Goal: Transaction & Acquisition: Purchase product/service

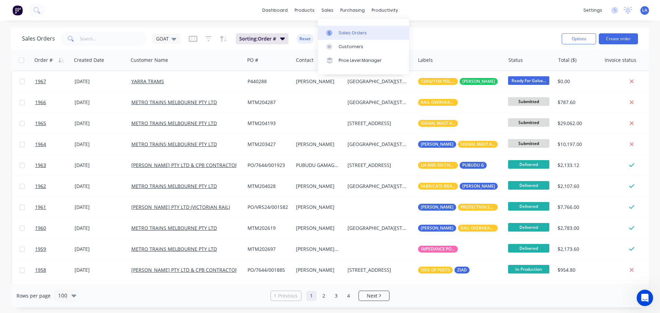
click at [328, 29] on link "Sales Orders" at bounding box center [363, 33] width 91 height 14
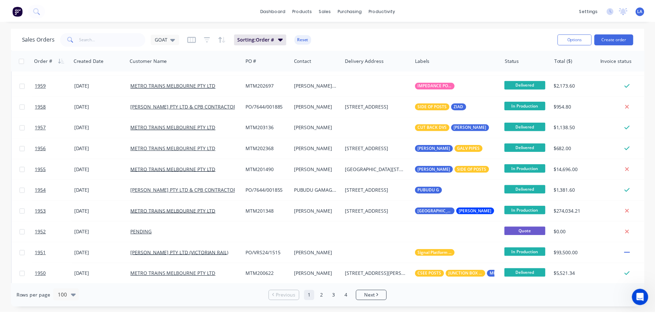
scroll to position [172, 0]
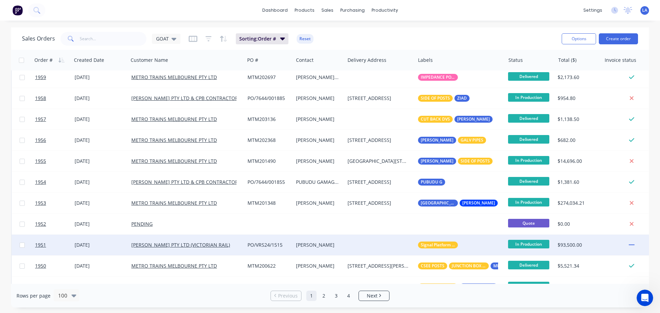
click at [367, 241] on div at bounding box center [380, 245] width 70 height 21
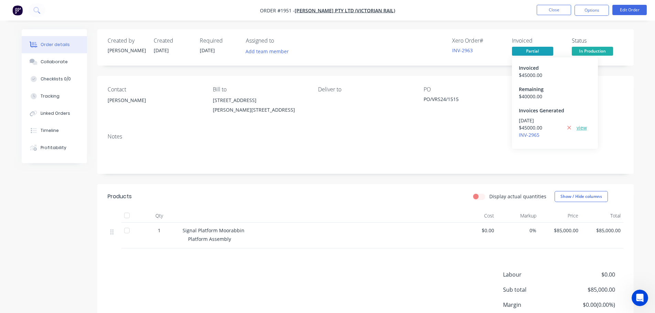
click at [579, 127] on link "view" at bounding box center [581, 127] width 10 height 7
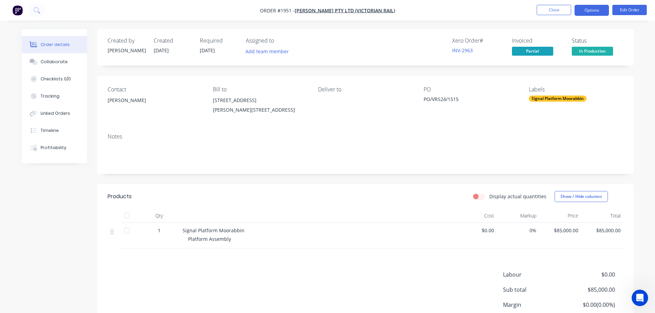
click at [595, 19] on nav "Order #1951 - JOHN HOLLAND PTY LTD (VICTORIAN RAIL) Close Options Edit Order" at bounding box center [327, 10] width 655 height 21
click at [595, 13] on button "Options" at bounding box center [591, 10] width 34 height 11
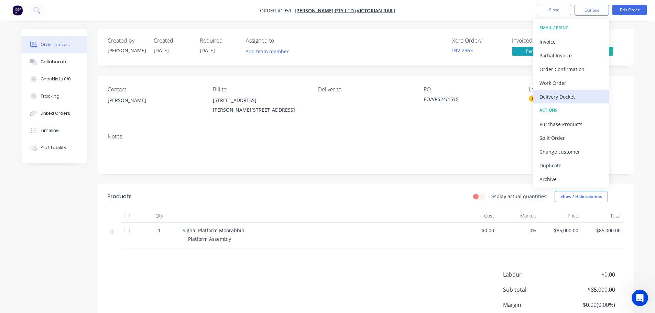
click at [584, 94] on div "Delivery Docket" at bounding box center [570, 97] width 63 height 10
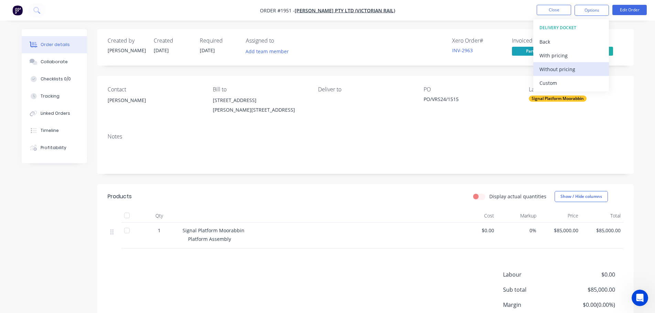
click at [584, 68] on div "Without pricing" at bounding box center [570, 69] width 63 height 10
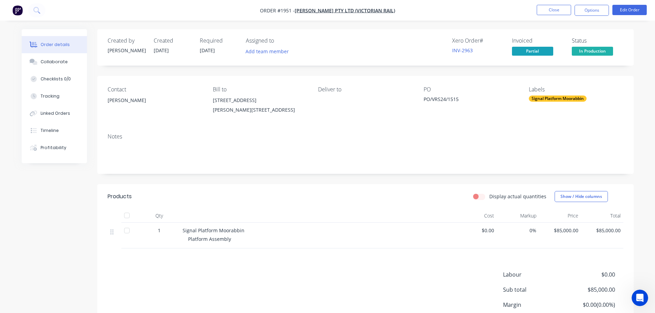
click at [510, 4] on nav "Order #1951 - JOHN HOLLAND PTY LTD (VICTORIAN RAIL) Close Options Edit Order" at bounding box center [327, 10] width 655 height 21
click at [550, 8] on button "Close" at bounding box center [553, 10] width 34 height 10
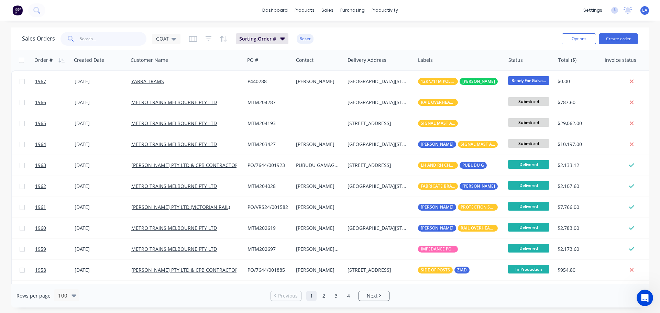
click at [129, 39] on input "text" at bounding box center [113, 39] width 67 height 14
type input "nathan"
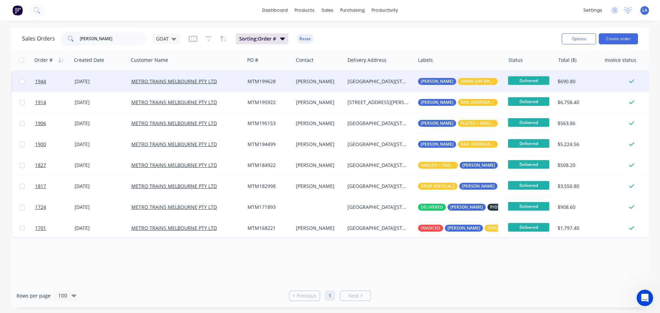
click at [341, 84] on div "NATHAN LOMBARDI" at bounding box center [319, 81] width 46 height 7
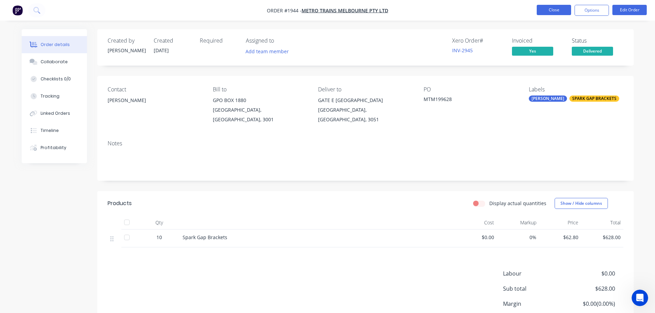
click at [549, 12] on button "Close" at bounding box center [553, 10] width 34 height 10
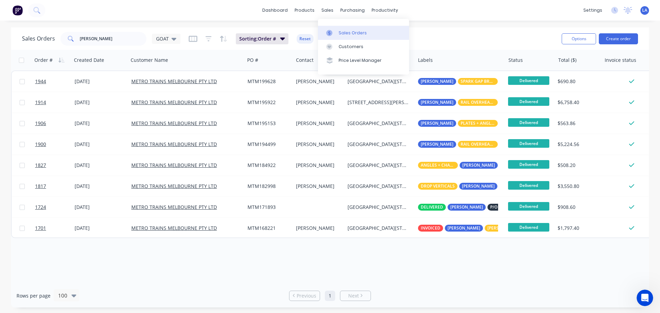
click at [337, 33] on link "Sales Orders" at bounding box center [363, 33] width 91 height 14
click at [123, 38] on input "nathan" at bounding box center [113, 39] width 67 height 14
type input "nathan"
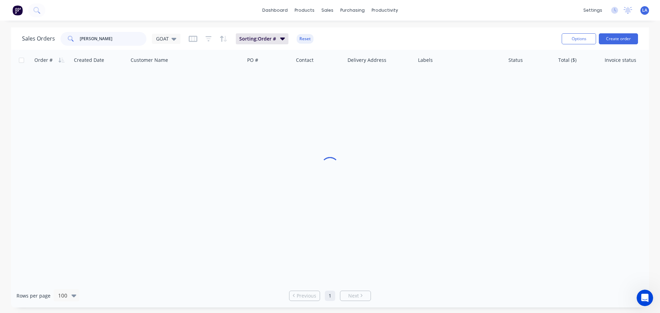
click at [123, 38] on input "nathan" at bounding box center [113, 39] width 67 height 14
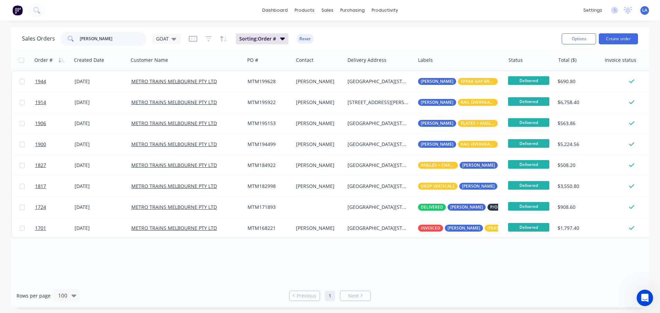
click at [123, 38] on input "nathan" at bounding box center [113, 39] width 67 height 14
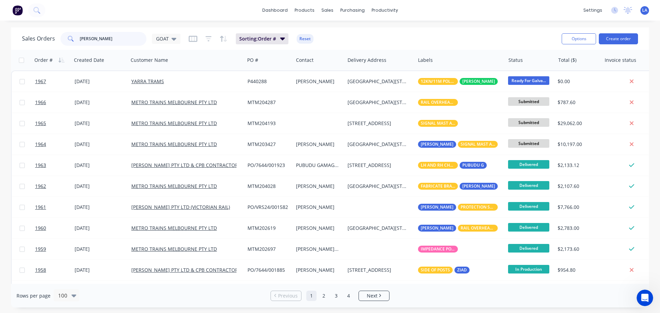
type input "nathan"
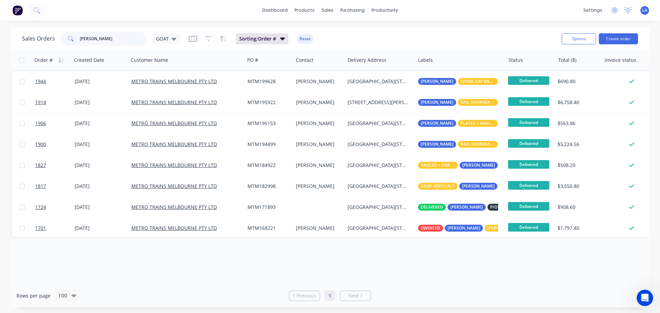
click at [95, 41] on input "nathan" at bounding box center [113, 39] width 67 height 14
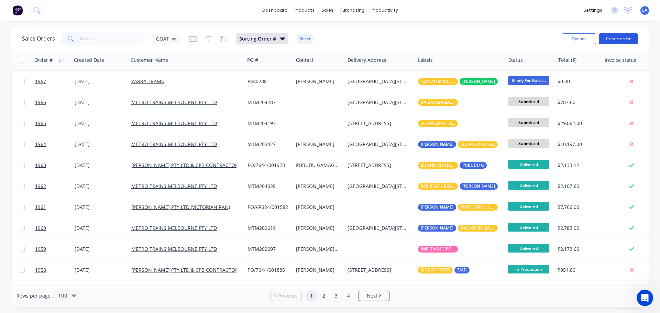
click at [602, 37] on button "Create order" at bounding box center [618, 38] width 39 height 11
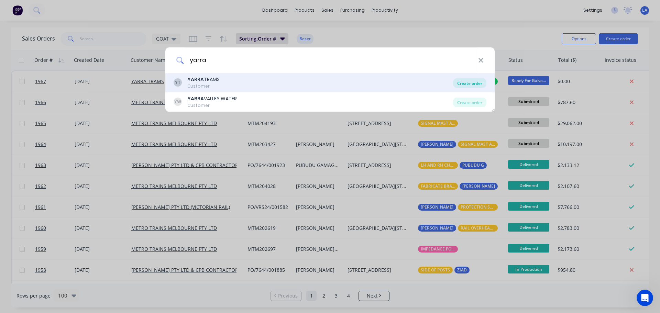
type input "yarra"
click at [465, 81] on div "Create order" at bounding box center [469, 83] width 33 height 10
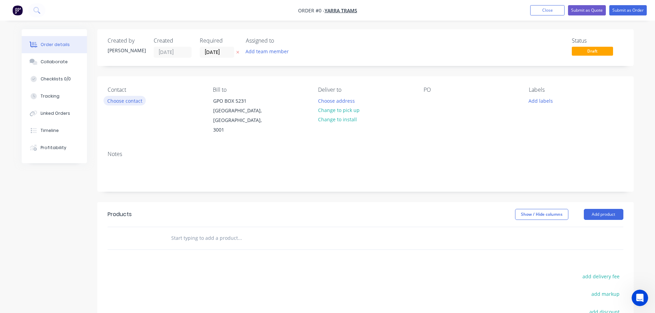
click at [136, 102] on button "Choose contact" at bounding box center [124, 100] width 42 height 9
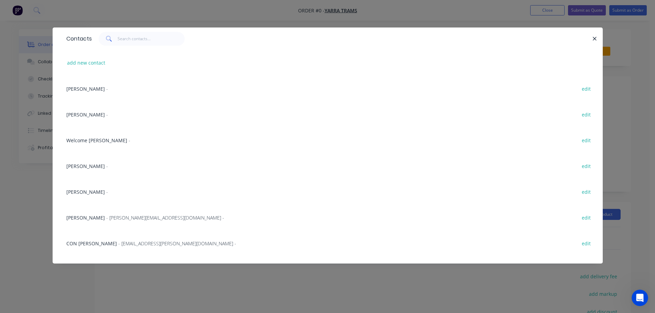
click at [91, 90] on span "David Cowley" at bounding box center [85, 89] width 38 height 7
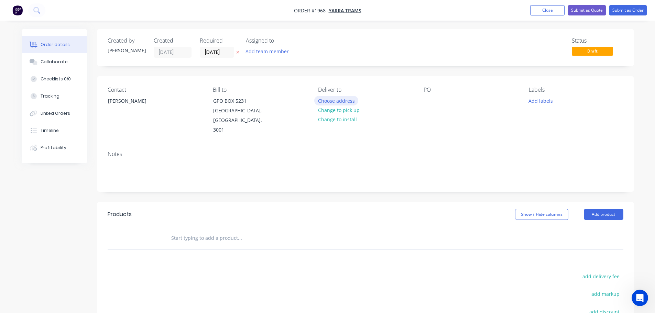
click at [329, 102] on button "Choose address" at bounding box center [336, 100] width 44 height 9
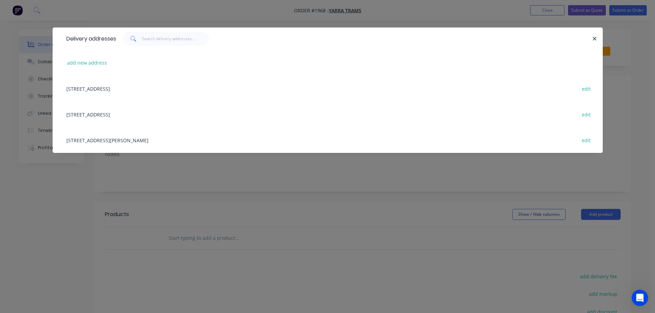
click at [110, 117] on div "GATE E, FOOTSCRAY ROAD, NORTH MELBOURNE, Victoria, Australia, 3051 edit" at bounding box center [327, 114] width 529 height 26
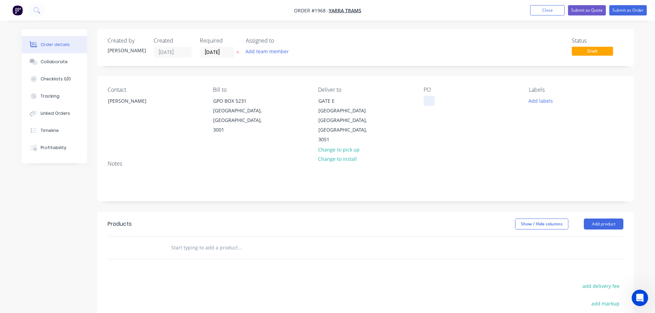
click at [426, 101] on div at bounding box center [428, 101] width 11 height 10
click at [529, 96] on div "Labels Add labels" at bounding box center [576, 116] width 94 height 58
click at [536, 98] on button "Add labels" at bounding box center [541, 100] width 32 height 9
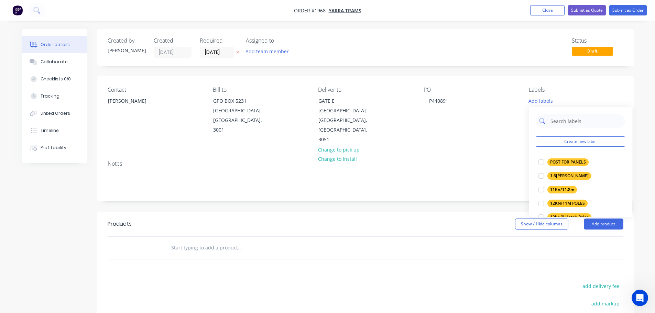
click at [564, 116] on input "text" at bounding box center [586, 121] width 72 height 14
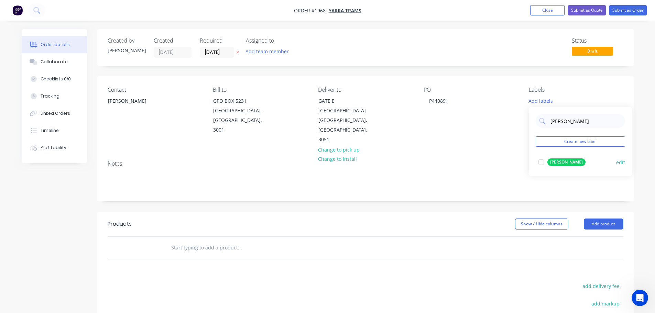
click at [557, 161] on div "DAVID COWLEY" at bounding box center [566, 162] width 38 height 8
click at [558, 115] on input "david" at bounding box center [586, 118] width 72 height 14
type input "pole b"
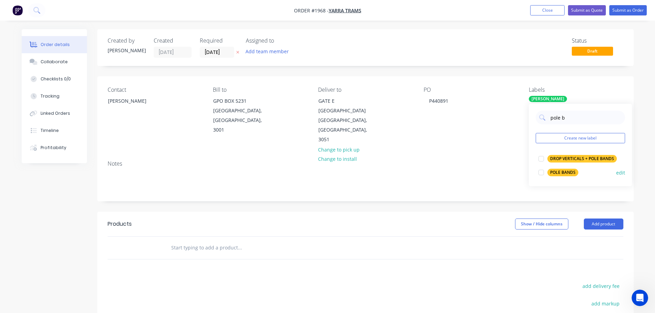
click at [542, 171] on div at bounding box center [541, 173] width 14 height 14
click at [502, 160] on div "Notes" at bounding box center [365, 163] width 515 height 7
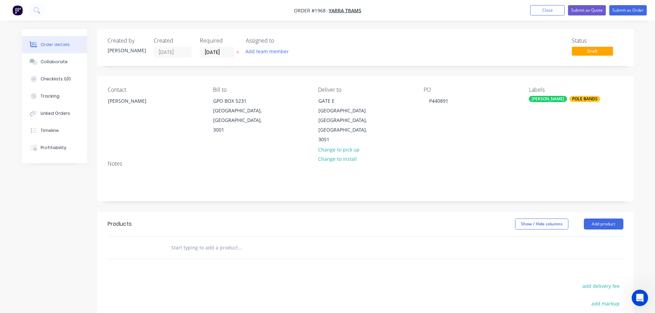
click at [207, 247] on div at bounding box center [286, 248] width 247 height 22
click at [208, 243] on input "text" at bounding box center [239, 248] width 137 height 14
type input "Pole Bands 8 3/4" Dwg 0923"
click at [244, 263] on button "Add Pole Bands 8 3/4" Dwg 0923 to order" at bounding box center [277, 274] width 206 height 22
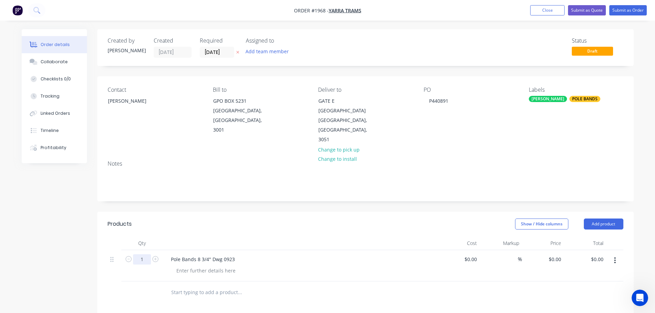
click at [148, 254] on input "1" at bounding box center [142, 259] width 18 height 10
type input "150"
click at [173, 219] on div "Products" at bounding box center [163, 224] width 110 height 11
click at [629, 12] on button "Submit as Order" at bounding box center [627, 10] width 37 height 10
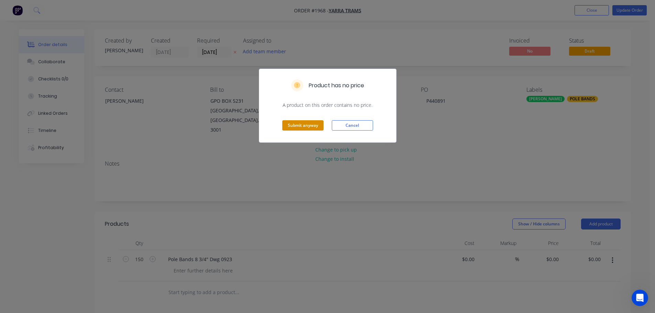
click at [295, 124] on button "Submit anyway" at bounding box center [302, 125] width 41 height 10
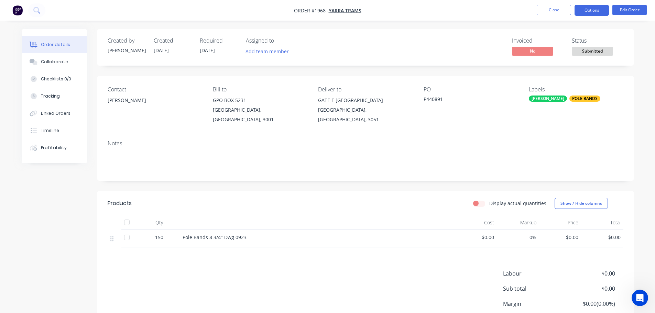
click at [596, 9] on button "Options" at bounding box center [591, 10] width 34 height 11
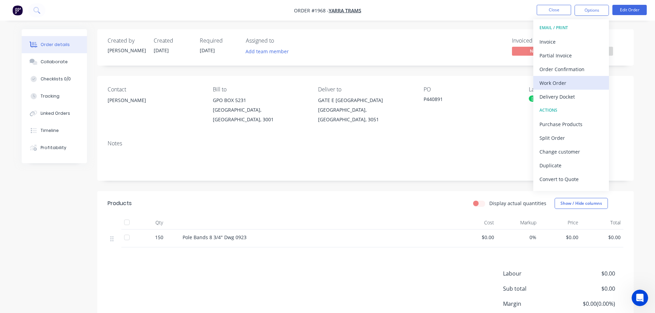
click at [567, 84] on div "Work Order" at bounding box center [570, 83] width 63 height 10
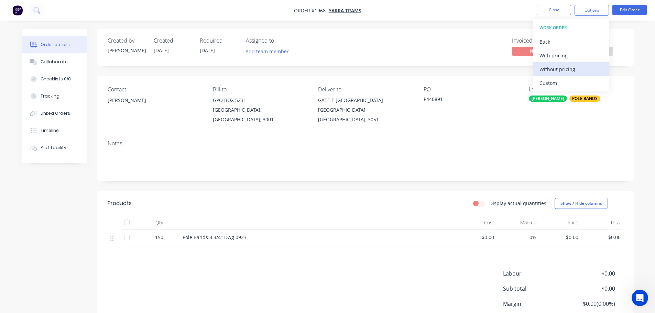
click at [570, 69] on div "Without pricing" at bounding box center [570, 69] width 63 height 10
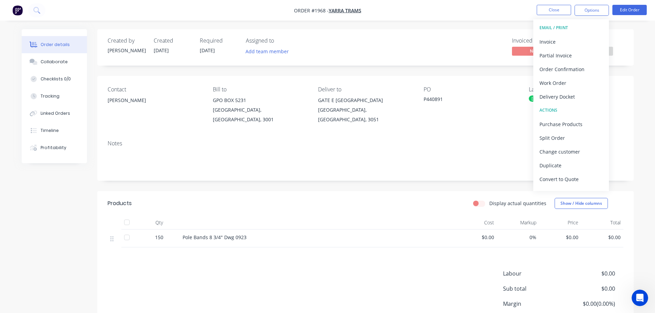
click at [440, 43] on div "Invoiced No Status Submitted" at bounding box center [468, 47] width 309 height 20
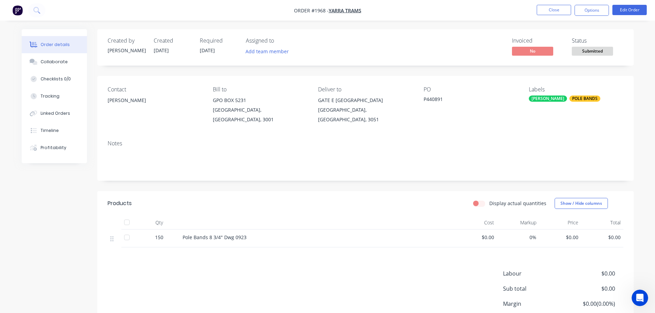
click at [555, 1] on nav "Order #1968 - YARRA TRAMS Close Options Edit Order" at bounding box center [327, 10] width 655 height 21
click at [555, 8] on button "Close" at bounding box center [553, 10] width 34 height 10
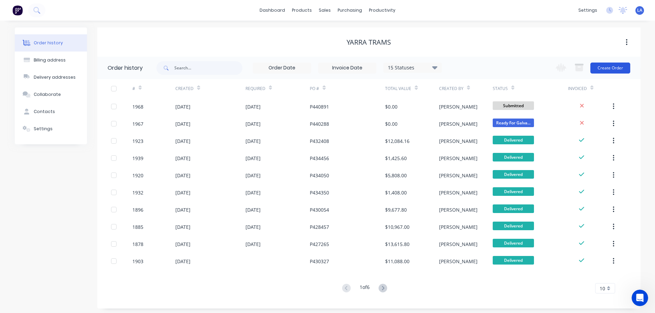
click at [605, 70] on button "Create Order" at bounding box center [610, 68] width 40 height 11
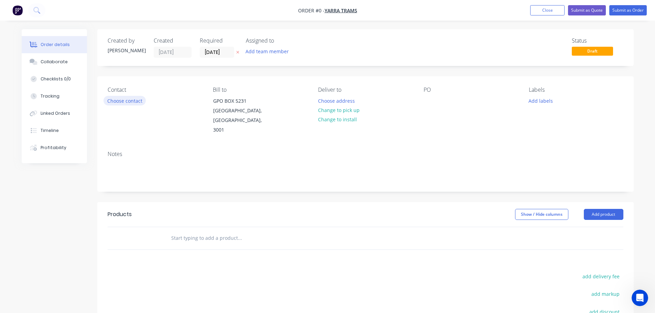
click at [126, 103] on button "Choose contact" at bounding box center [124, 100] width 42 height 9
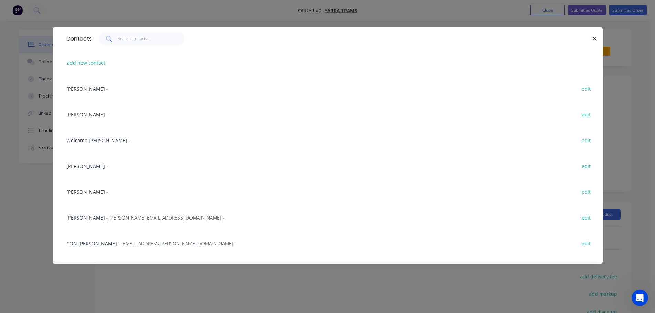
click at [89, 84] on div "David Cowley - edit" at bounding box center [327, 89] width 529 height 26
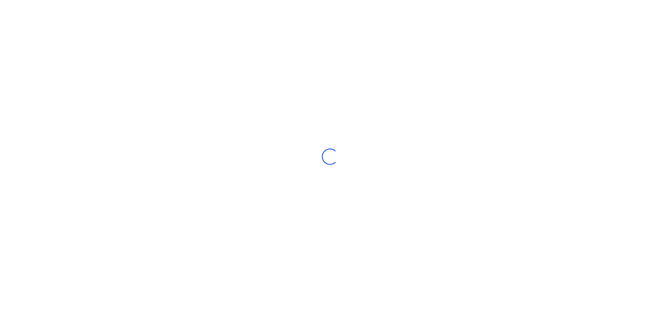
click at [119, 148] on div "Loading..." at bounding box center [330, 156] width 660 height 313
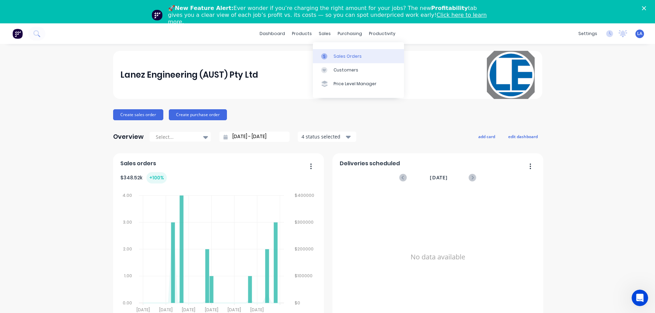
click at [324, 53] on icon at bounding box center [324, 56] width 6 height 6
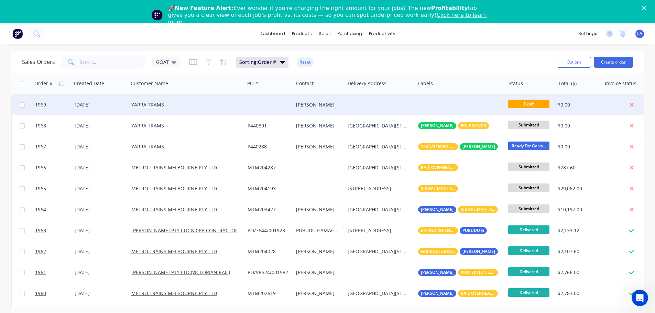
click at [188, 107] on div "YARRA TRAMS" at bounding box center [183, 104] width 105 height 7
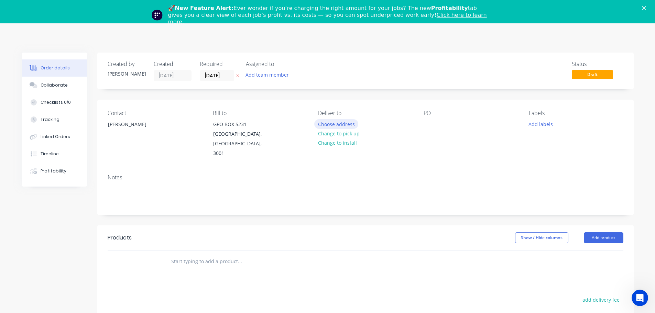
click at [333, 121] on button "Choose address" at bounding box center [336, 123] width 44 height 9
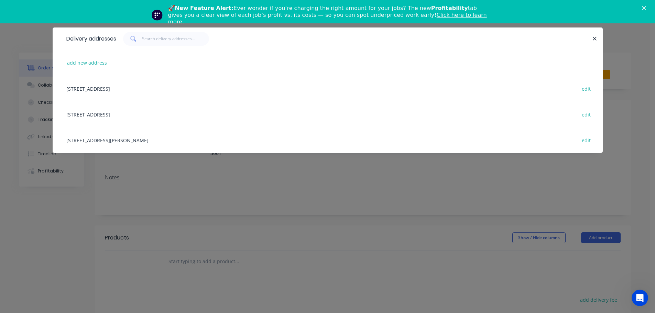
click at [141, 109] on div "GATE E, FOOTSCRAY ROAD, NORTH MELBOURNE, Victoria, Australia, 3051 edit" at bounding box center [327, 114] width 529 height 26
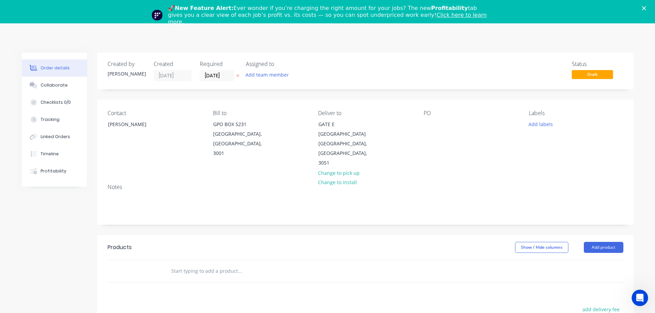
click at [422, 122] on div "Contact David Cowley Bill to GPO BOX 5231 MELBOURNE, Victoria, 3001 Deliver to …" at bounding box center [365, 139] width 536 height 79
click at [426, 122] on div at bounding box center [428, 124] width 11 height 10
click at [544, 125] on button "Add labels" at bounding box center [541, 123] width 32 height 9
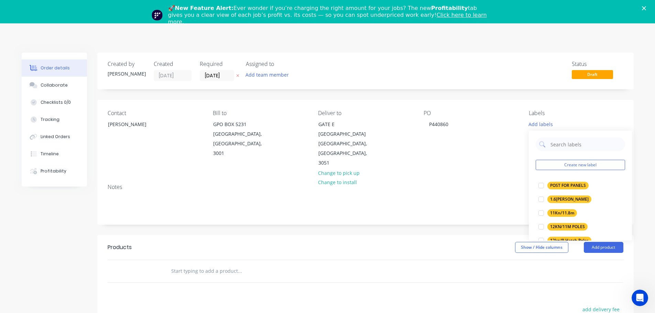
click at [564, 137] on div "Create new label POST FOR PANELS edit 1.6mm BENT BRACKET edit 11Kn/11.8m edit 1…" at bounding box center [580, 186] width 103 height 110
click at [566, 140] on input "text" at bounding box center [586, 144] width 72 height 14
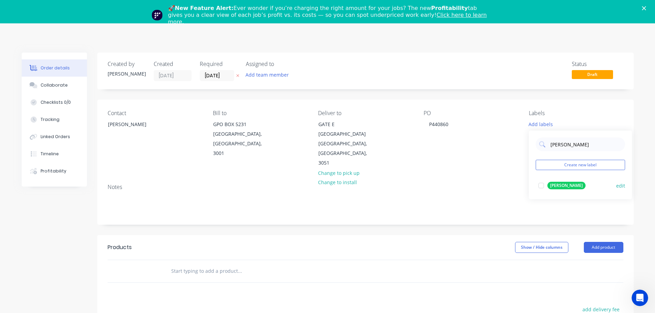
click at [564, 182] on div "DAVID COWLEY" at bounding box center [566, 186] width 38 height 8
click at [567, 144] on input "david" at bounding box center [586, 141] width 72 height 14
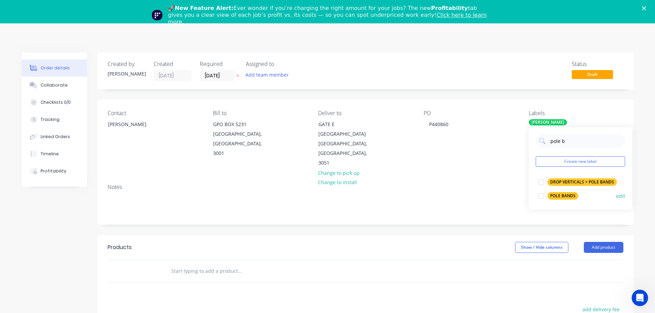
type input "pole b"
click at [555, 198] on div "POLE BANDS" at bounding box center [562, 196] width 31 height 8
click at [498, 178] on div "Notes" at bounding box center [365, 201] width 536 height 46
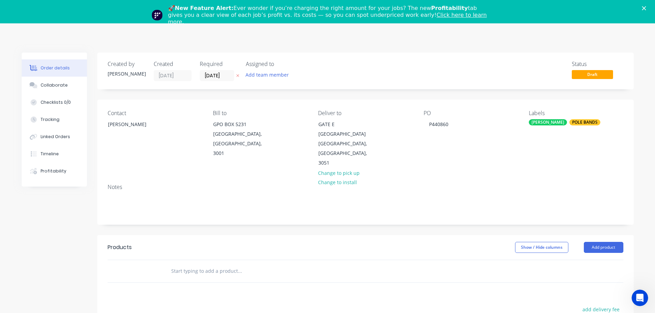
click at [210, 264] on input "text" at bounding box center [239, 271] width 137 height 14
type input "p"
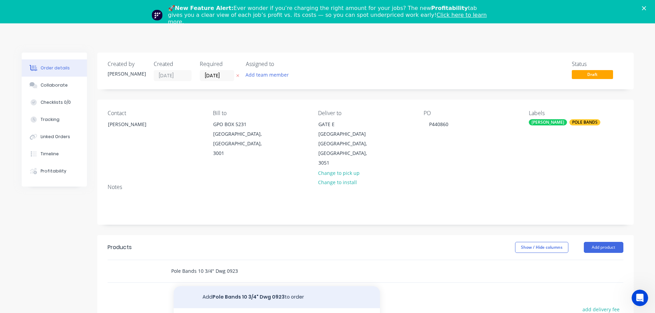
type input "Pole Bands 10 3/4" Dwg 0923"
click at [232, 286] on button "Add Pole Bands 10 3/4" Dwg 0923 to order" at bounding box center [277, 297] width 206 height 22
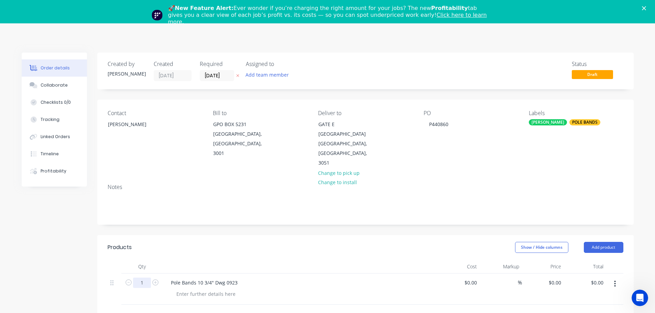
click at [149, 278] on input "1" at bounding box center [142, 283] width 18 height 10
type input "150"
click at [305, 260] on div at bounding box center [300, 267] width 275 height 14
click at [646, 10] on icon "Close" at bounding box center [644, 8] width 4 height 4
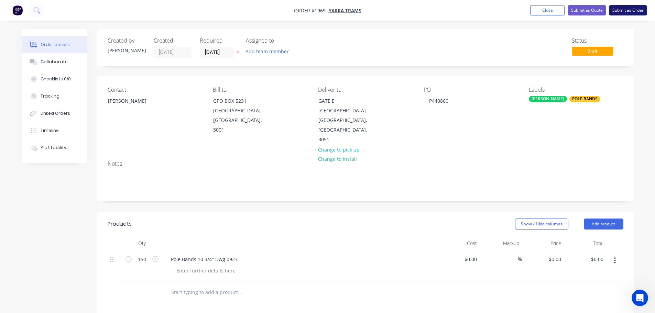
click at [632, 11] on button "Submit as Order" at bounding box center [627, 10] width 37 height 10
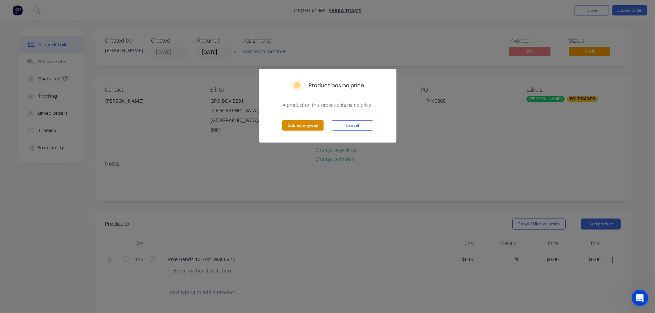
click at [321, 125] on button "Submit anyway" at bounding box center [302, 125] width 41 height 10
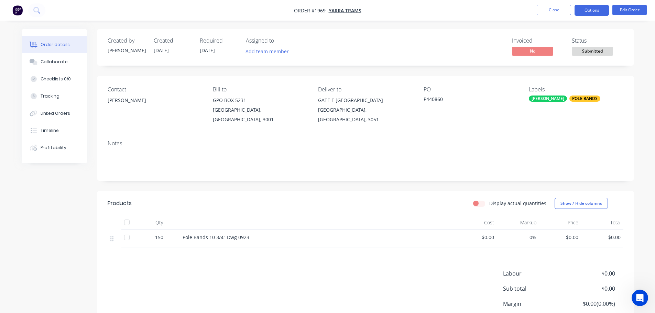
click at [591, 14] on button "Options" at bounding box center [591, 10] width 34 height 11
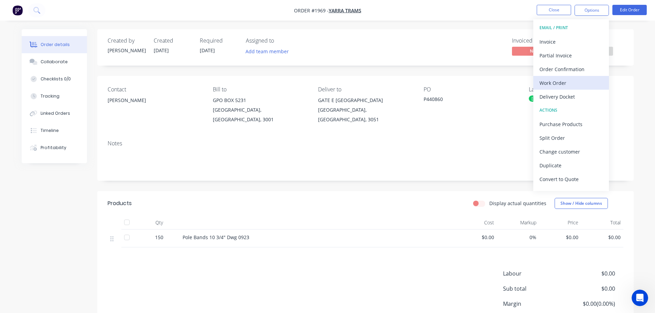
click at [562, 87] on div "Work Order" at bounding box center [570, 83] width 63 height 10
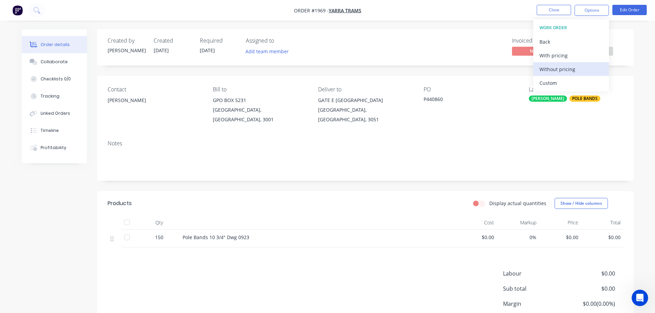
click at [561, 71] on div "Without pricing" at bounding box center [570, 69] width 63 height 10
click at [361, 44] on div "Invoiced No Status Submitted" at bounding box center [468, 47] width 309 height 20
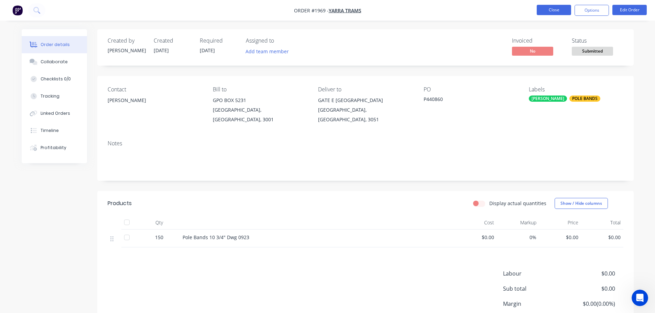
click at [558, 8] on button "Close" at bounding box center [553, 10] width 34 height 10
